Goal: Use online tool/utility

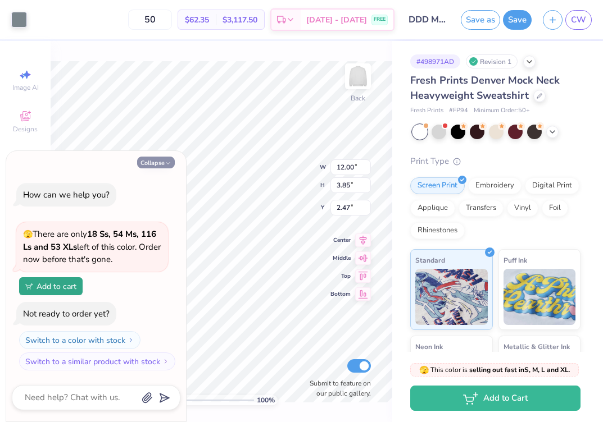
click at [151, 158] on button "Collapse" at bounding box center [156, 163] width 38 height 12
type textarea "x"
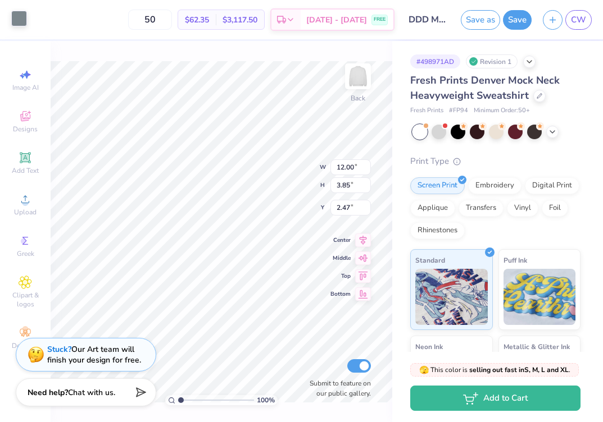
click at [19, 23] on div at bounding box center [19, 19] width 16 height 16
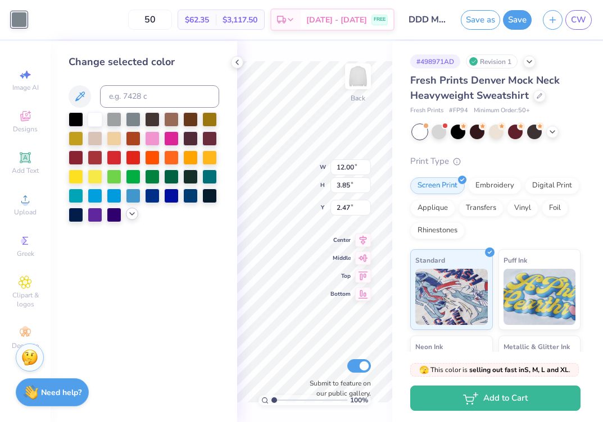
click at [129, 213] on icon at bounding box center [132, 214] width 9 height 9
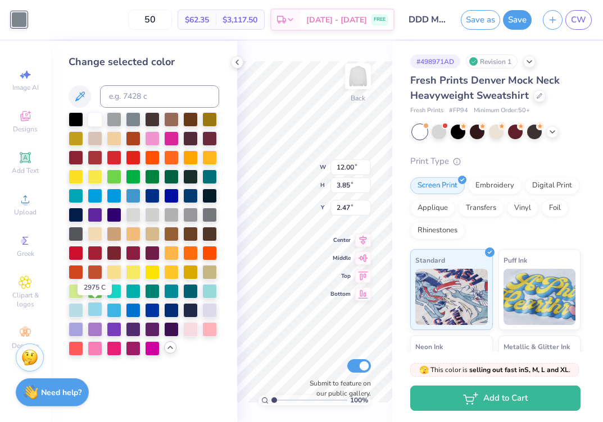
click at [92, 311] on div at bounding box center [95, 309] width 15 height 15
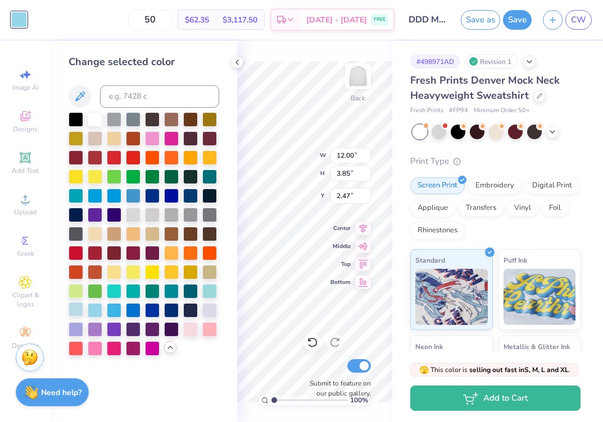
click at [75, 310] on div at bounding box center [76, 309] width 15 height 15
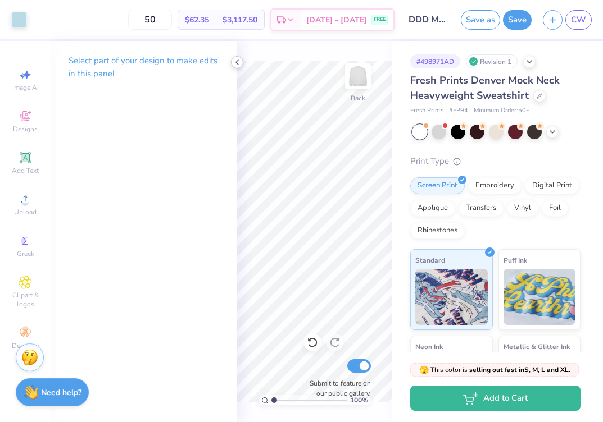
click at [238, 61] on icon at bounding box center [237, 62] width 9 height 9
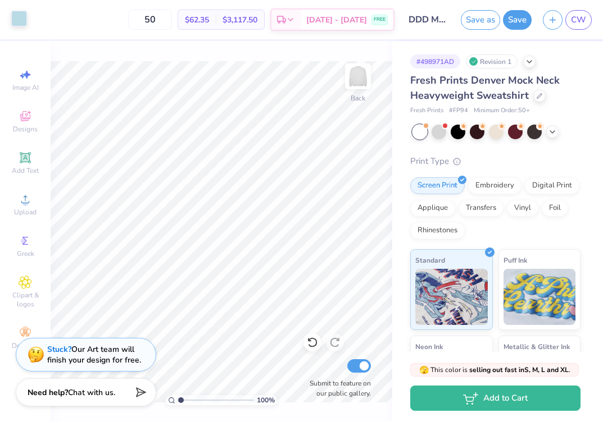
click at [12, 20] on div at bounding box center [19, 19] width 16 height 16
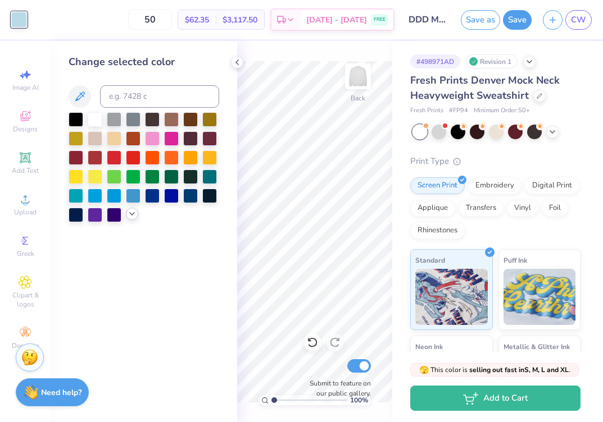
click at [128, 215] on icon at bounding box center [132, 214] width 9 height 9
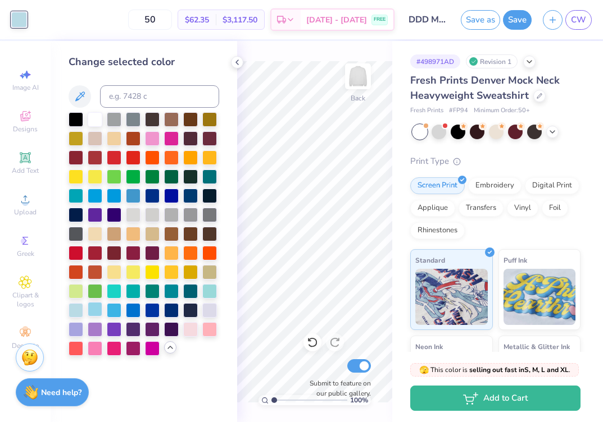
click at [93, 309] on div at bounding box center [95, 309] width 15 height 15
click at [74, 306] on div at bounding box center [76, 309] width 15 height 15
click at [88, 310] on div at bounding box center [95, 309] width 15 height 15
click at [239, 64] on icon at bounding box center [237, 62] width 9 height 9
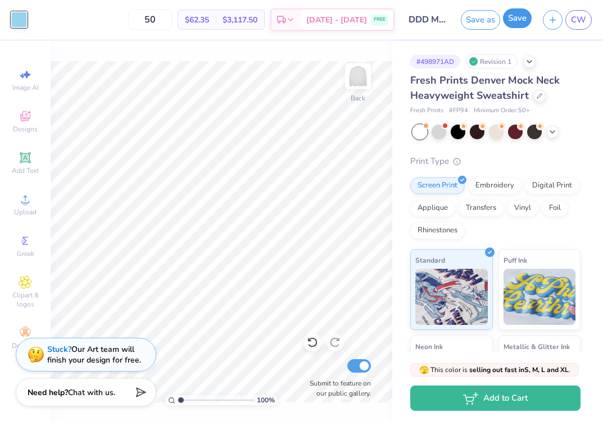
click at [525, 20] on button "Save" at bounding box center [517, 18] width 29 height 20
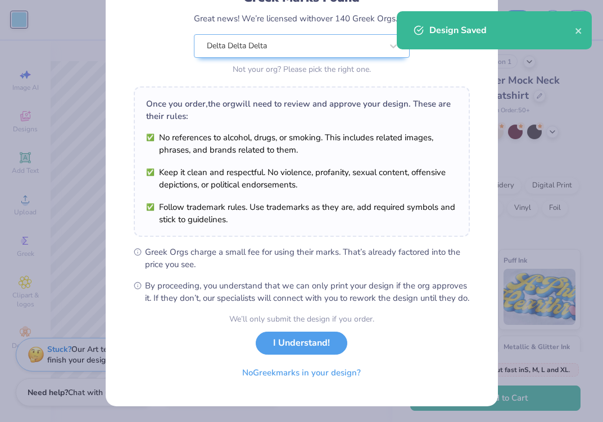
scroll to position [103, 0]
click at [289, 339] on button "I Understand!" at bounding box center [302, 340] width 92 height 23
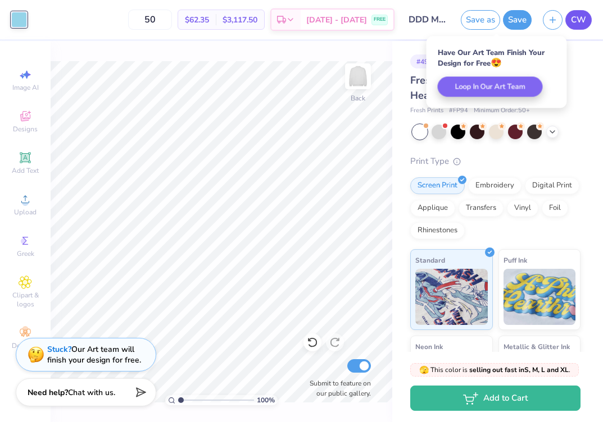
click at [580, 26] on link "CW" at bounding box center [578, 20] width 26 height 20
